Goal: Task Accomplishment & Management: Manage account settings

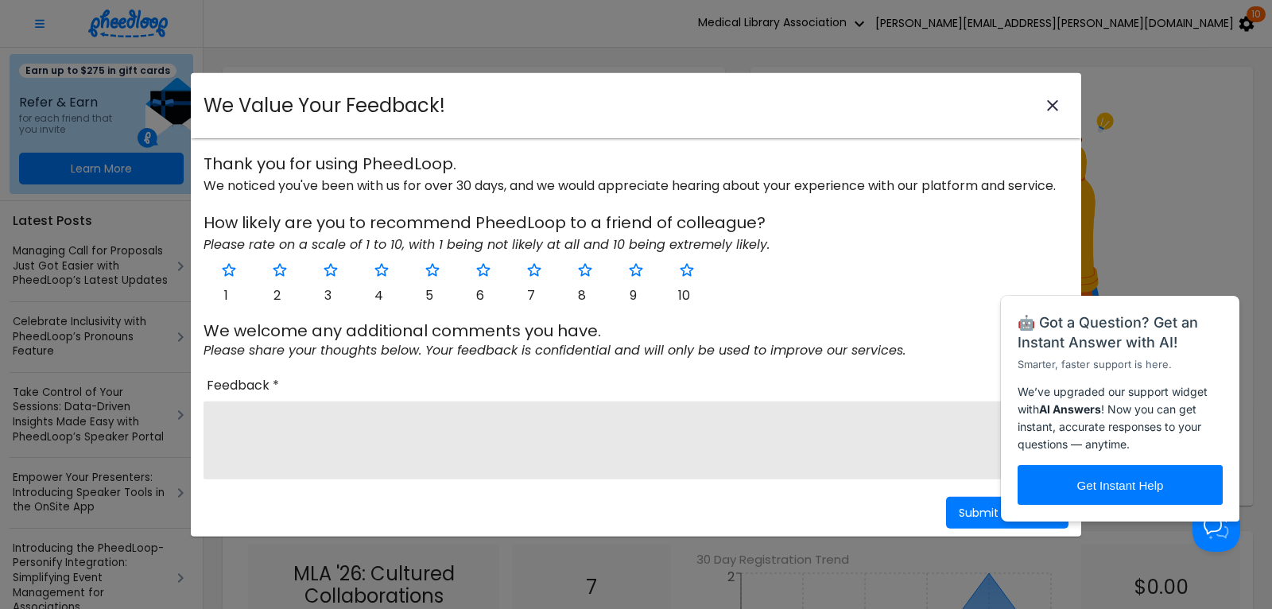
click at [1055, 102] on icon "close-modal" at bounding box center [1052, 105] width 19 height 19
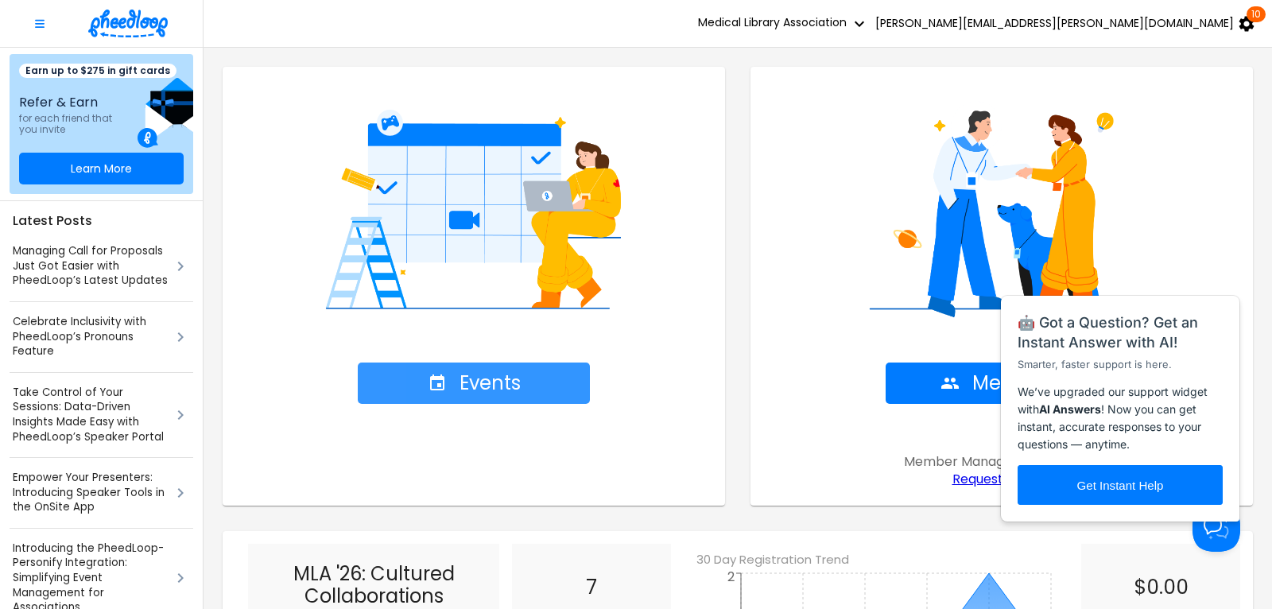
click at [495, 390] on span "Events" at bounding box center [474, 383] width 93 height 22
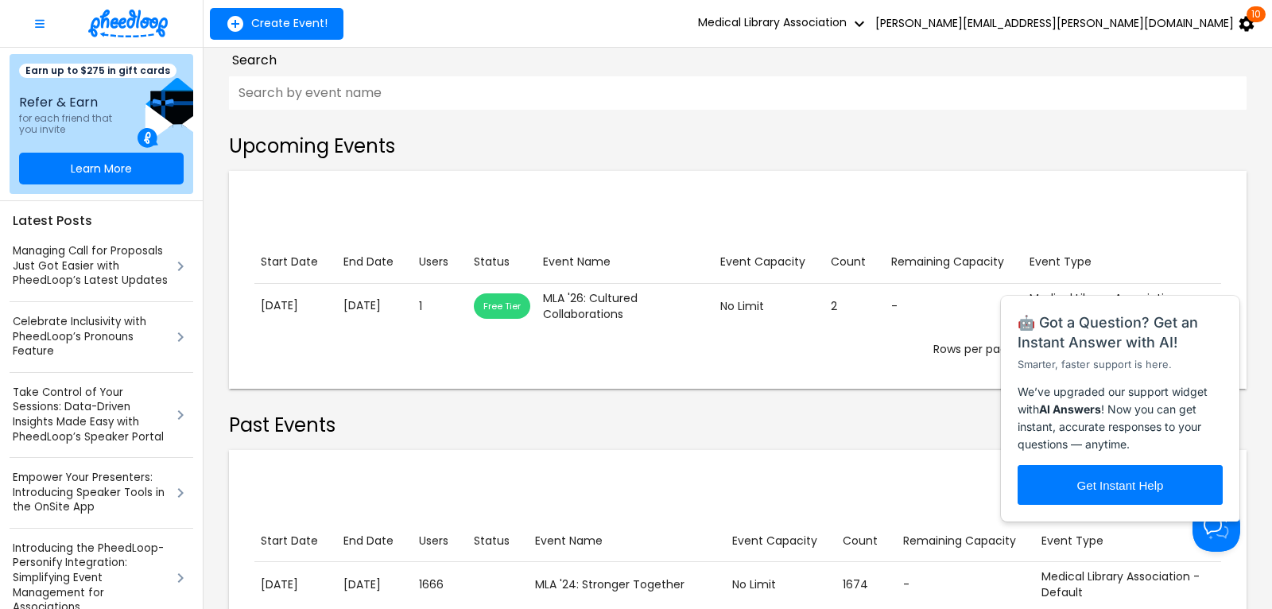
scroll to position [215, 0]
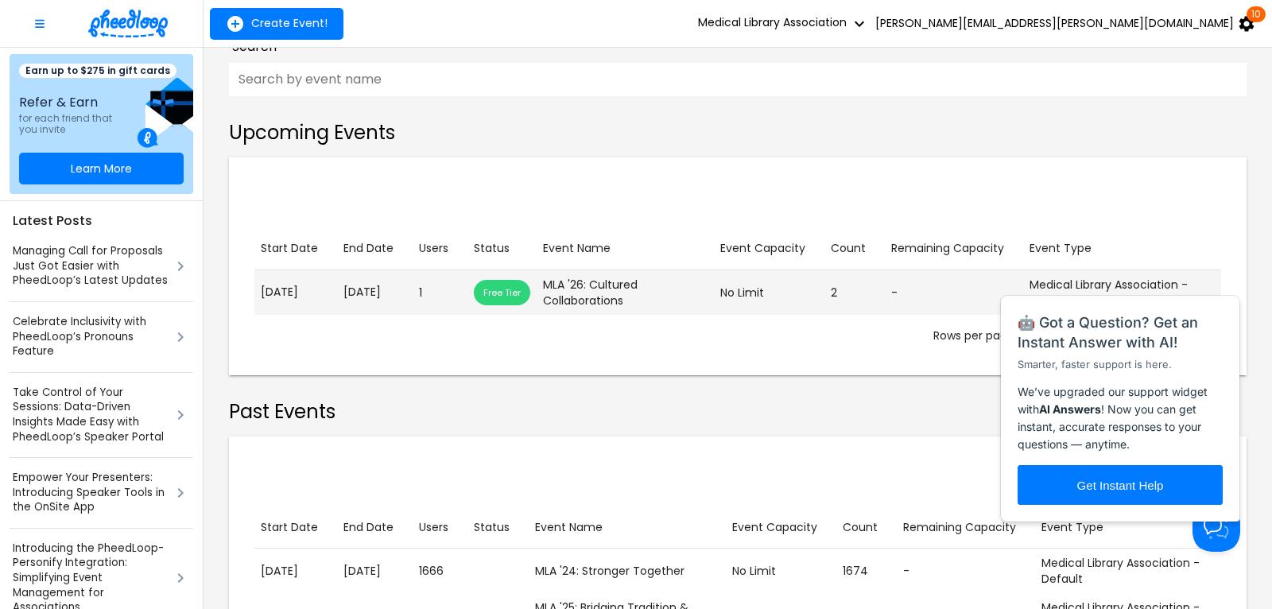
click at [365, 297] on p "[DATE]" at bounding box center [375, 292] width 63 height 17
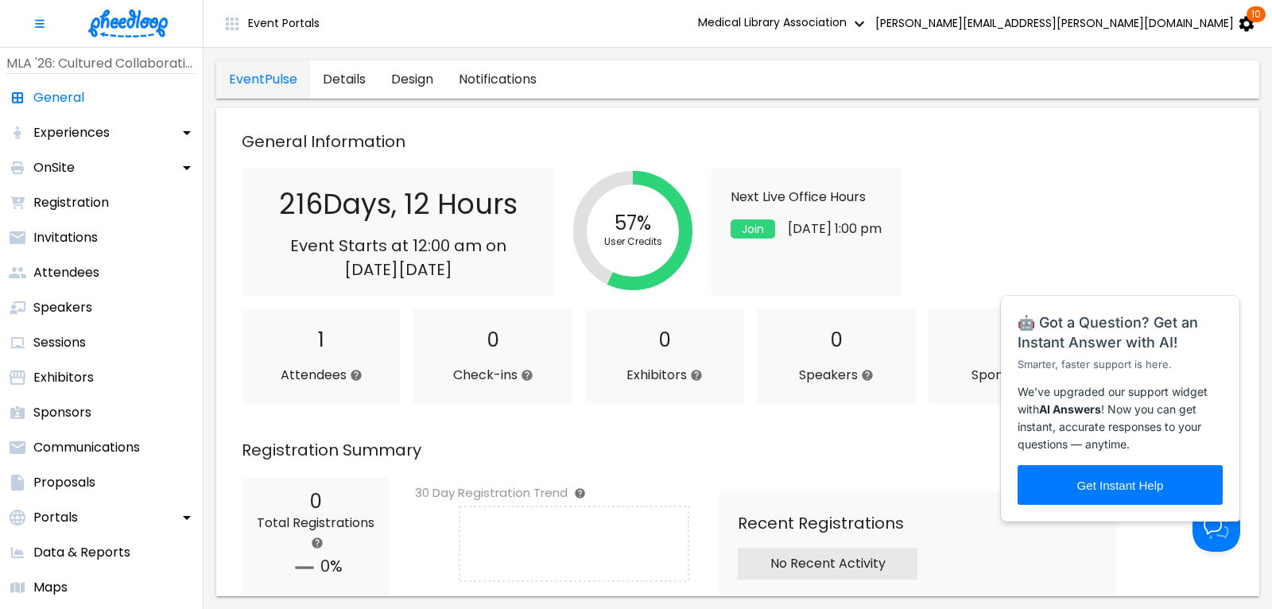
click at [1103, 242] on div "216 Days , 12 Hours Event Starts at 12:00 am [DATE][DATE] 57% User Credits Next…" at bounding box center [744, 232] width 1005 height 127
click at [1214, 532] on button "Open Beacon popover" at bounding box center [1214, 525] width 48 height 48
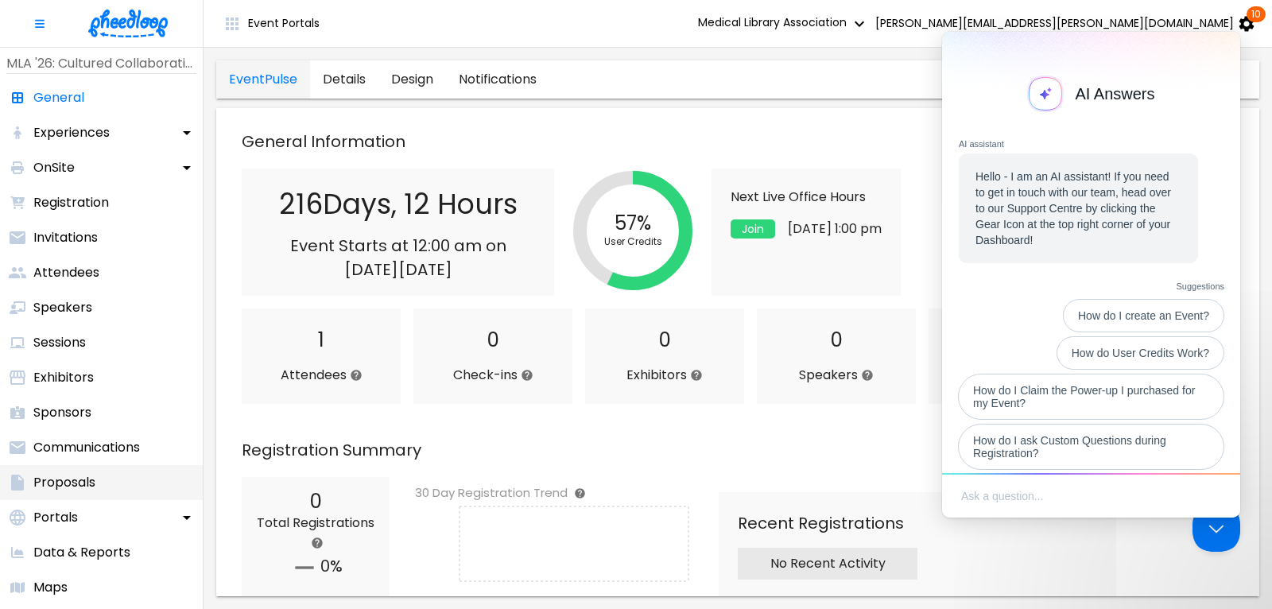
click at [58, 482] on p "Proposals" at bounding box center [64, 482] width 62 height 19
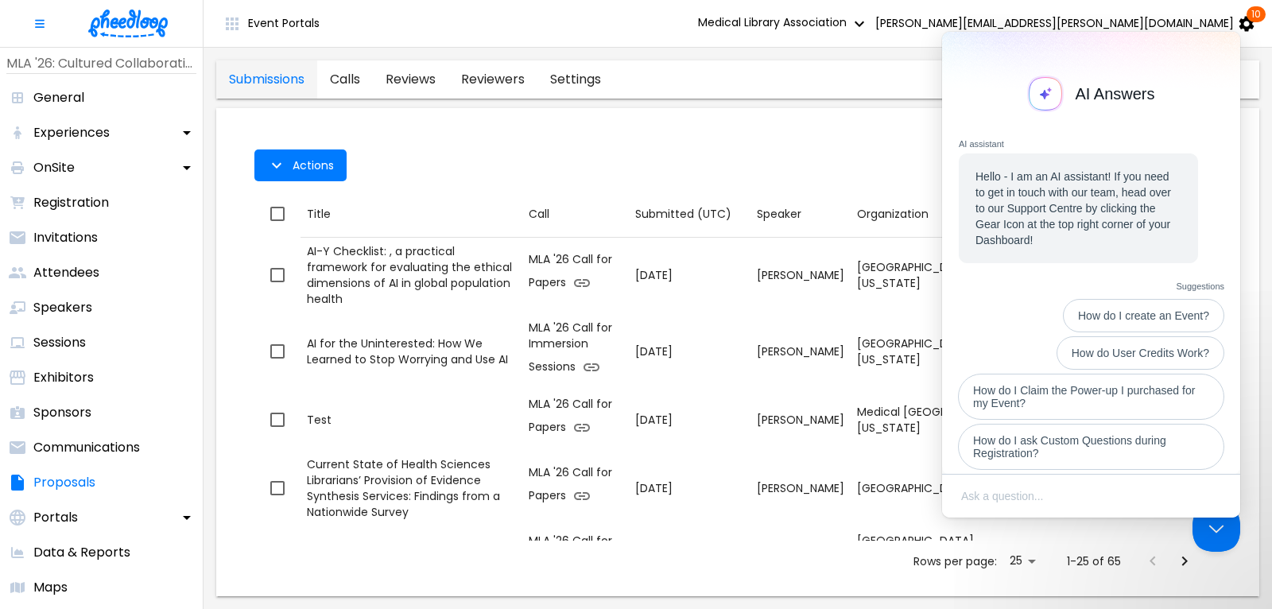
click at [833, 147] on div "Actions" at bounding box center [737, 165] width 967 height 51
click at [859, 142] on div "Actions" at bounding box center [737, 165] width 967 height 51
click at [1218, 532] on button "Close Beacon popover" at bounding box center [1214, 525] width 48 height 48
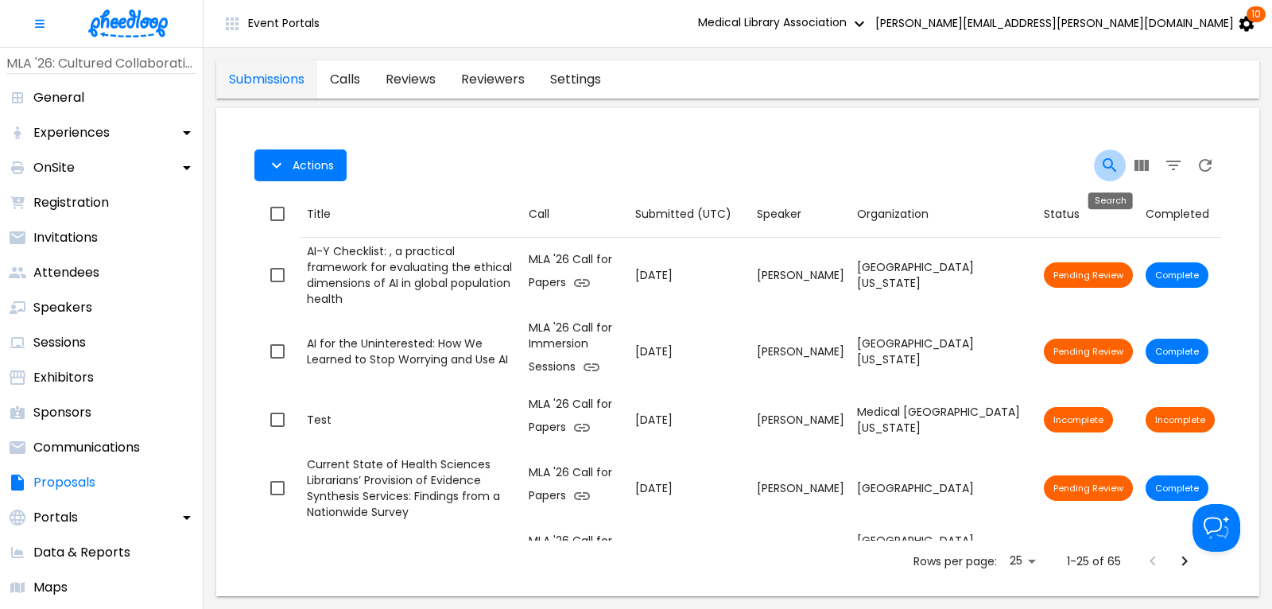
click at [1113, 165] on icon "Search" at bounding box center [1110, 165] width 14 height 14
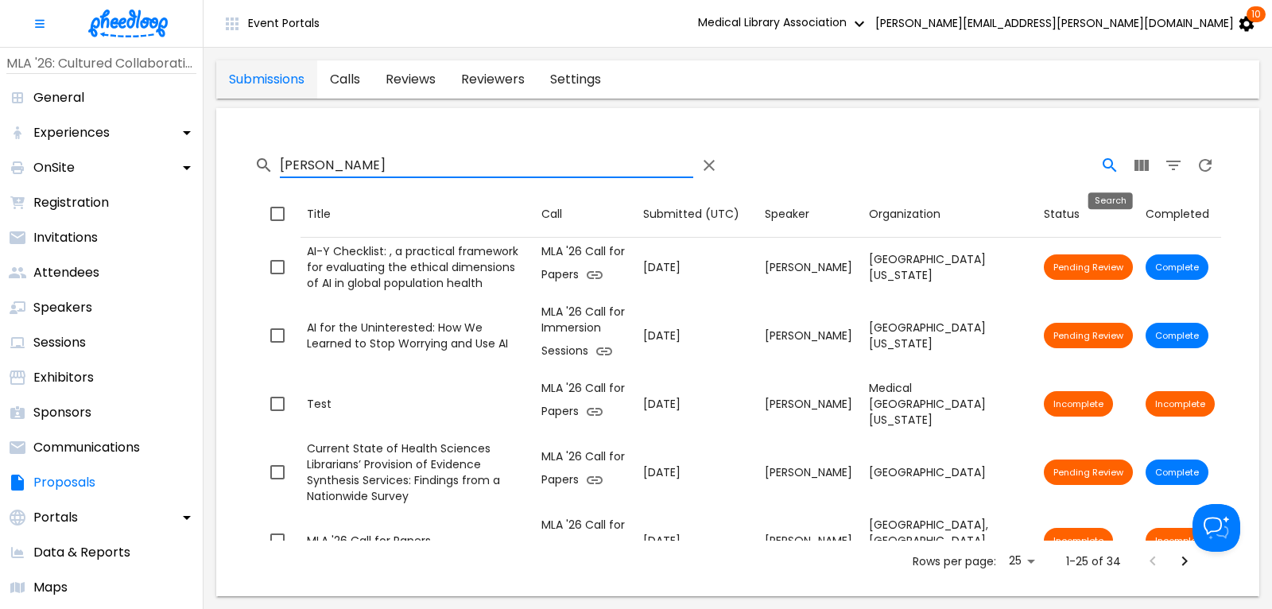
type input "[PERSON_NAME]"
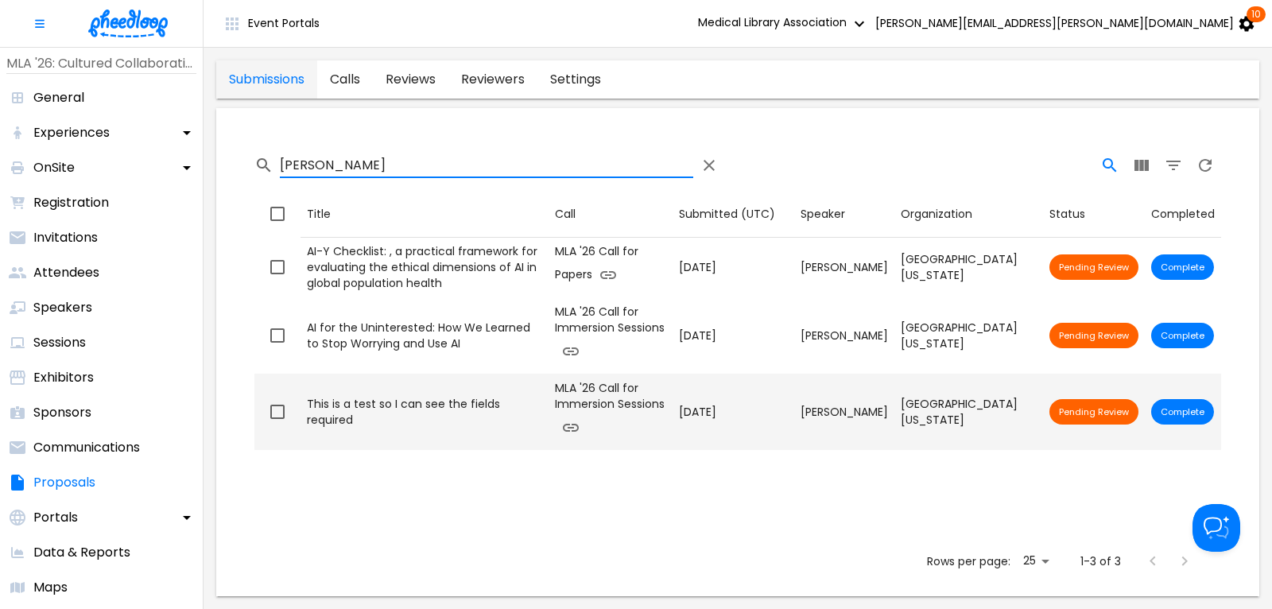
click at [273, 409] on input "checkbox" at bounding box center [277, 411] width 33 height 33
checkbox input "true"
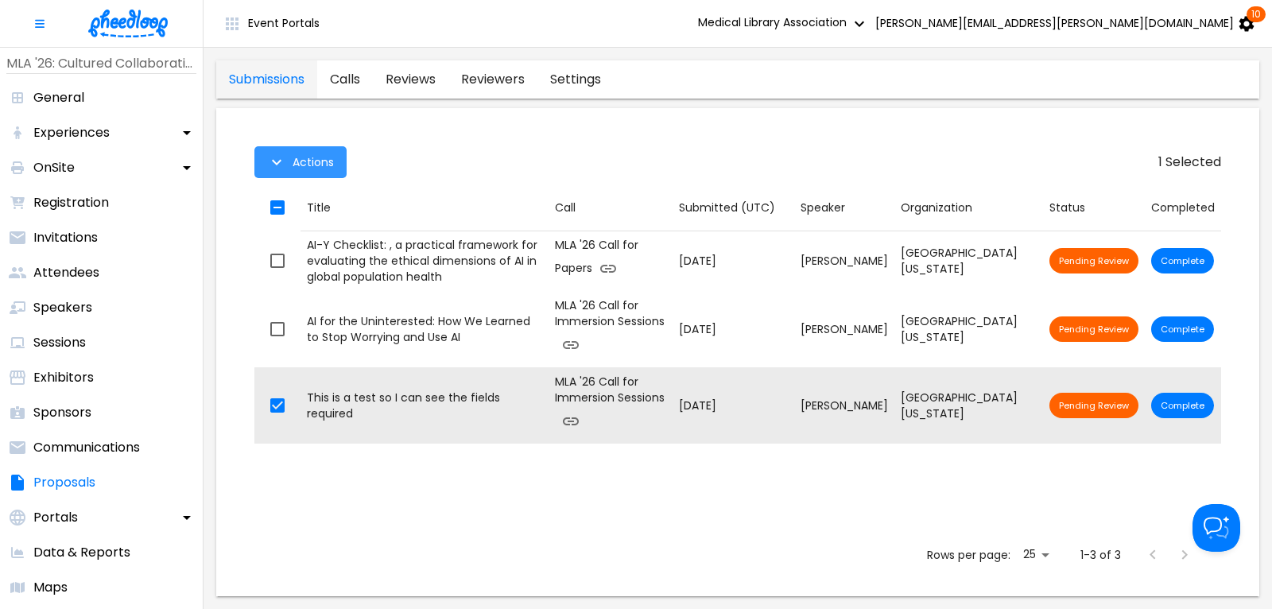
click at [285, 153] on icon "button" at bounding box center [276, 162] width 19 height 19
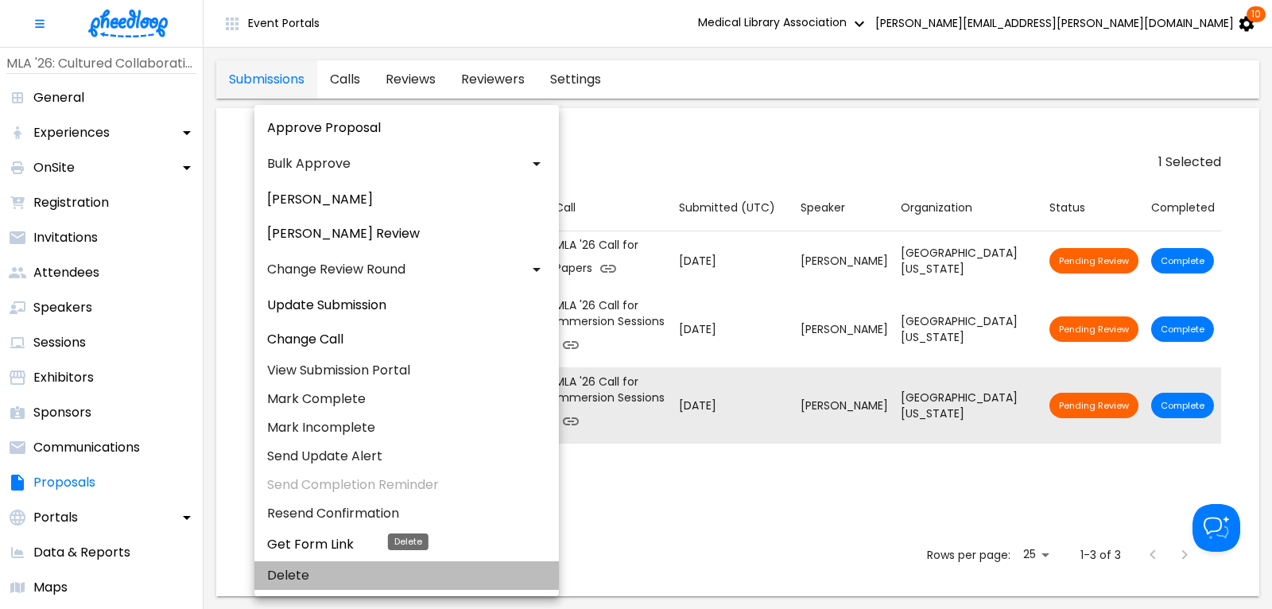
click at [282, 573] on li "Delete" at bounding box center [406, 575] width 305 height 29
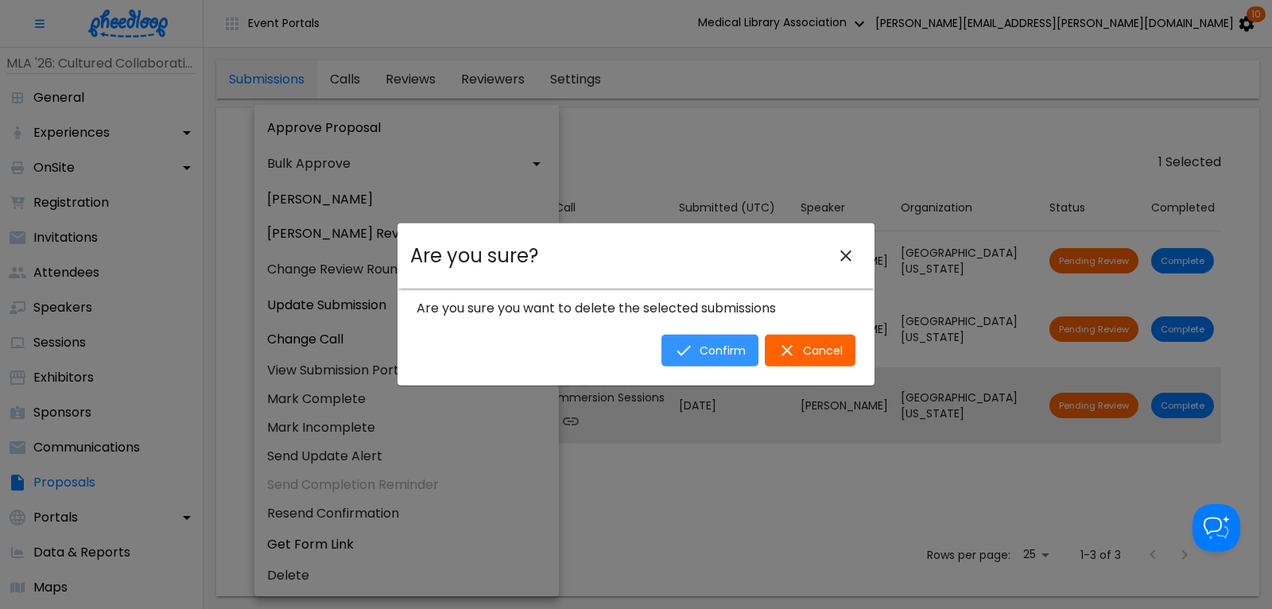
click at [729, 344] on span "Confirm" at bounding box center [723, 350] width 46 height 13
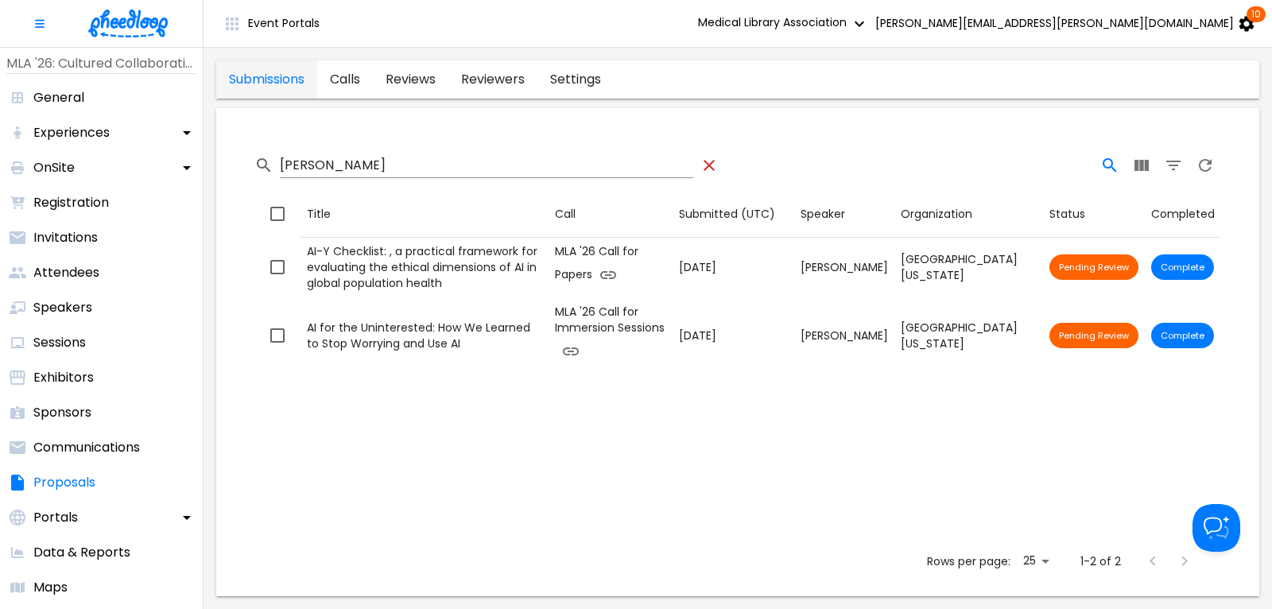
click at [706, 167] on icon "Table Toolbar" at bounding box center [709, 165] width 19 height 19
